Goal: Information Seeking & Learning: Understand process/instructions

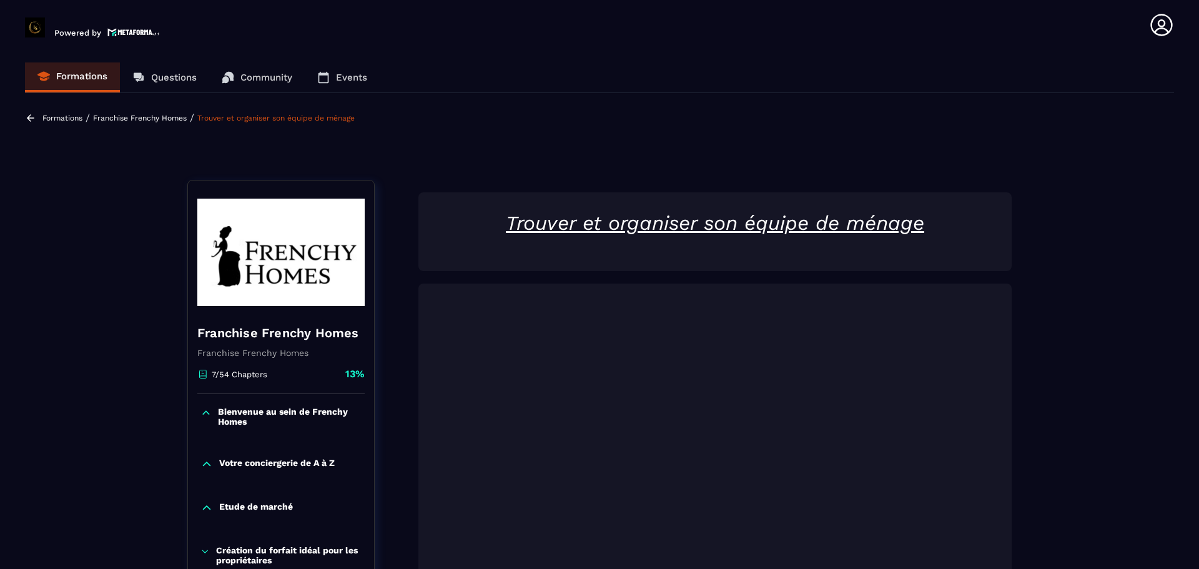
scroll to position [130, 0]
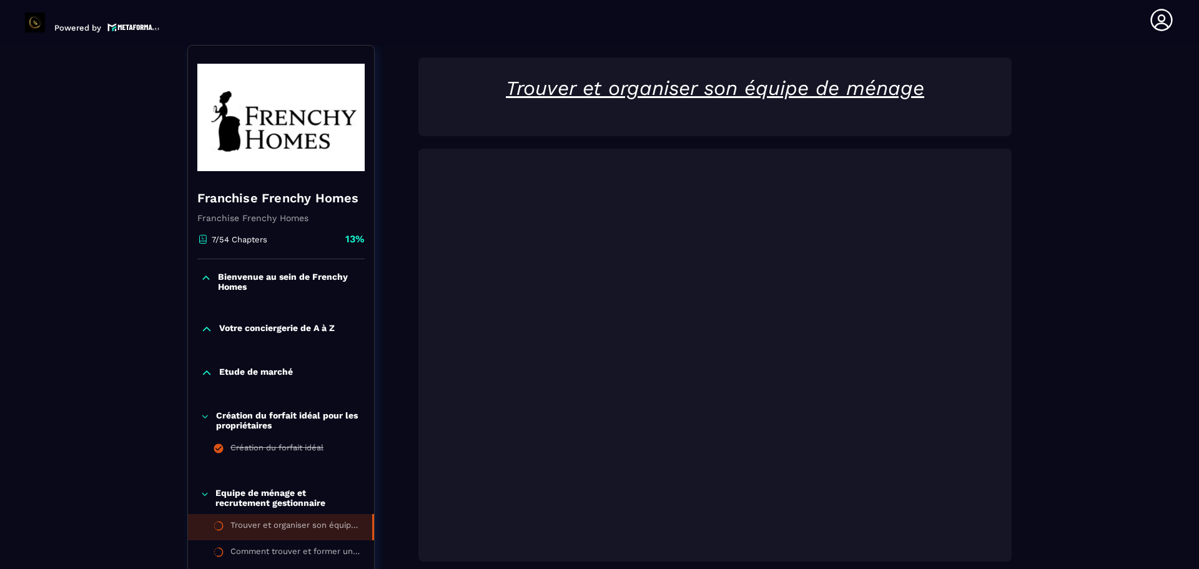
drag, startPoint x: 1099, startPoint y: 257, endPoint x: 1121, endPoint y: 400, distance: 144.1
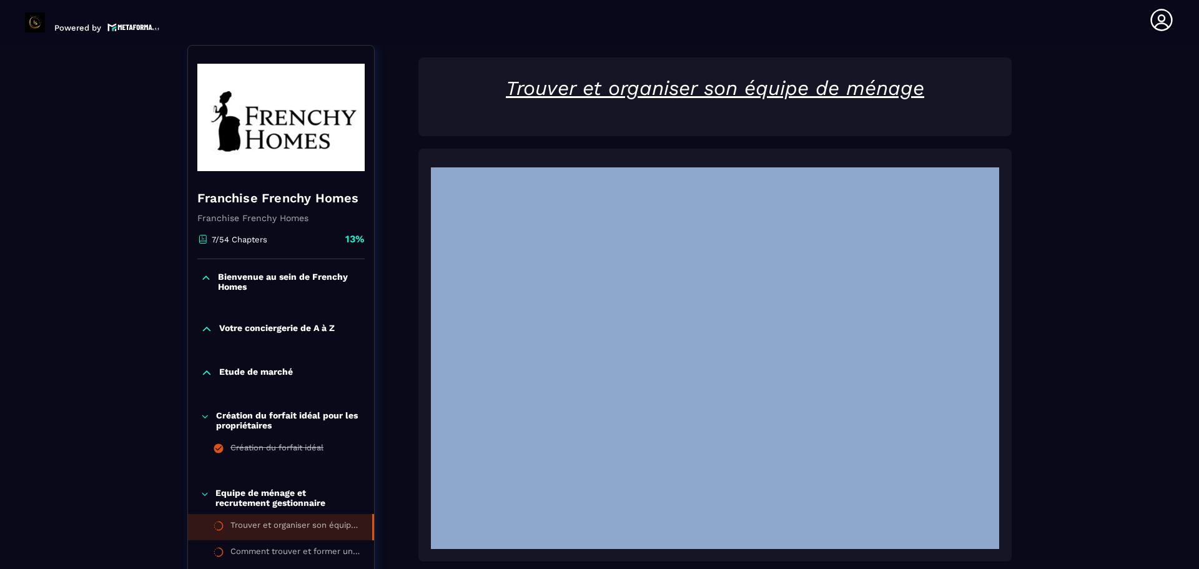
drag, startPoint x: 1172, startPoint y: 489, endPoint x: 1194, endPoint y: 519, distance: 36.7
click at [1194, 519] on section "Formations Questions Community Events Formations / Franchise Frenchy Homes / Tr…" at bounding box center [599, 307] width 1199 height 524
click at [1187, 534] on section "Formations Questions Community Events Formations / Franchise Frenchy Homes / Tr…" at bounding box center [599, 307] width 1199 height 524
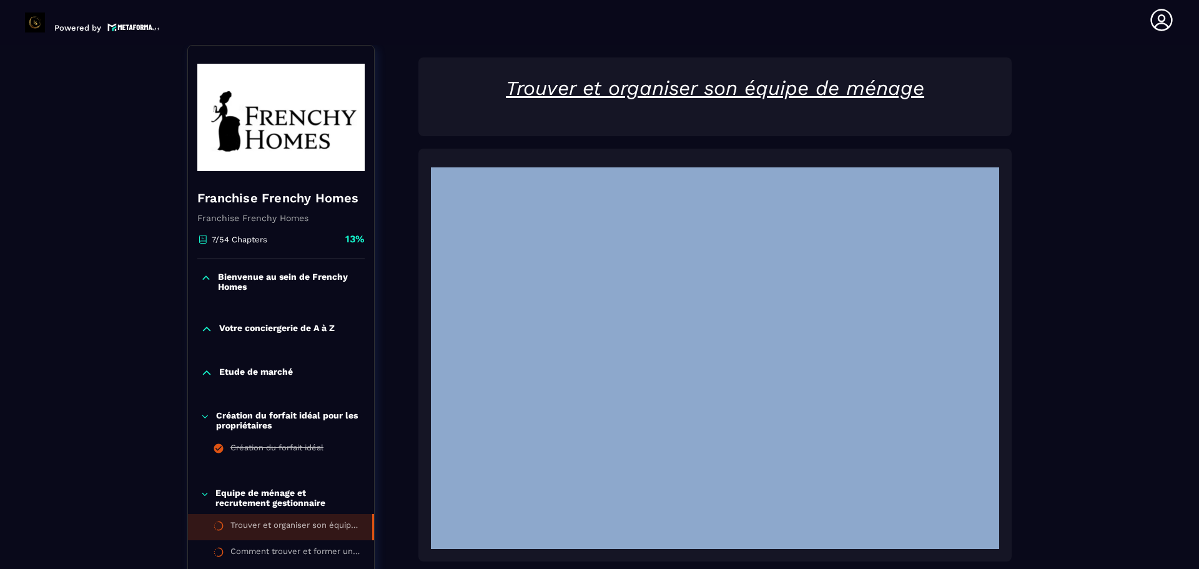
click at [1187, 534] on section "Formations Questions Community Events Formations / Franchise Frenchy Homes / Tr…" at bounding box center [599, 307] width 1199 height 524
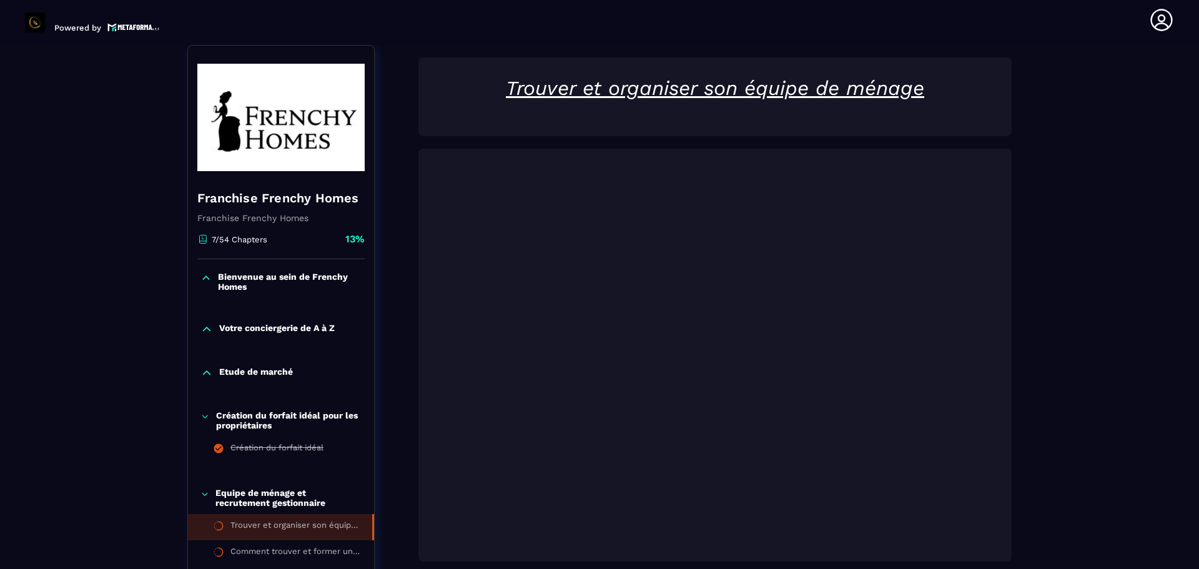
click at [336, 386] on div "Etude de marché" at bounding box center [281, 376] width 186 height 44
click at [302, 523] on div "Trouver et organiser son équipe de ménage" at bounding box center [294, 527] width 129 height 14
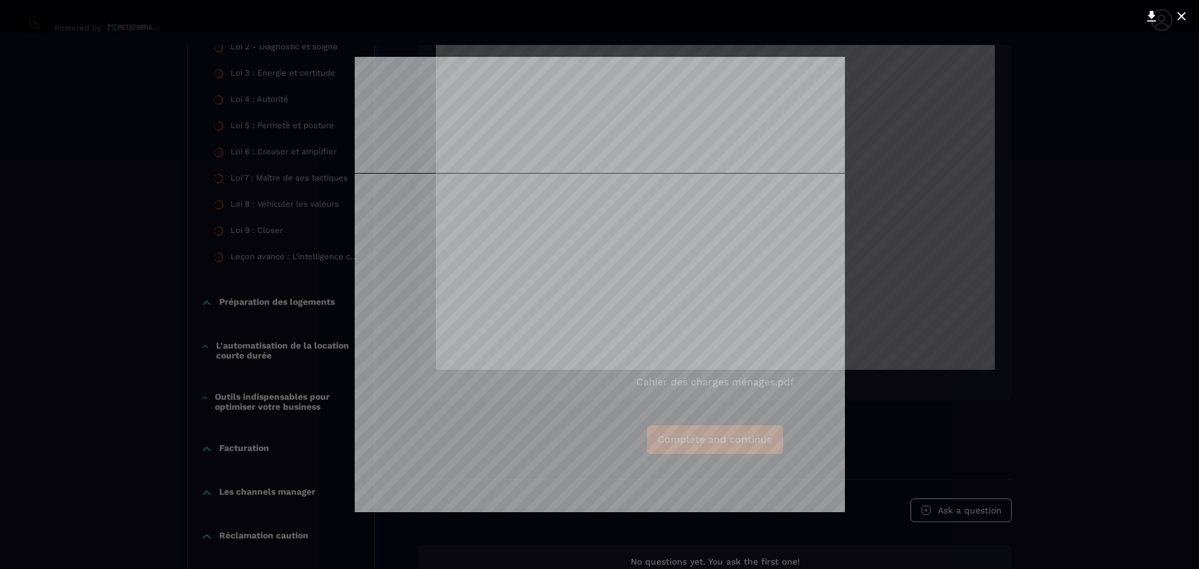
scroll to position [0, 0]
click at [1154, 12] on icon at bounding box center [1151, 16] width 9 height 11
